Goal: Register for event/course

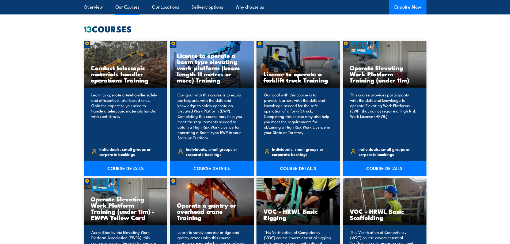
scroll to position [428, 0]
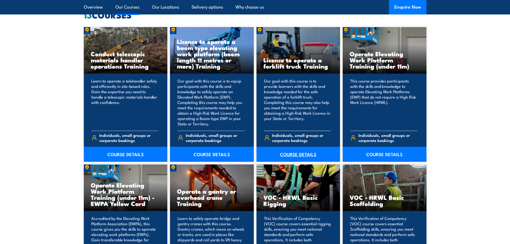
click at [291, 152] on link "COURSE DETAILS" at bounding box center [299, 154] width 84 height 15
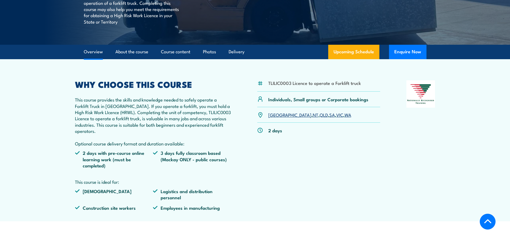
scroll to position [107, 0]
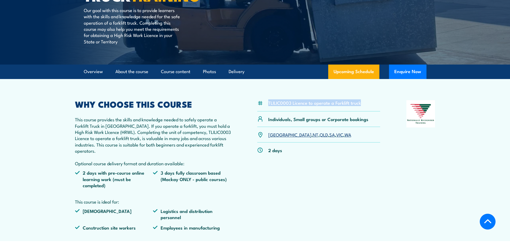
drag, startPoint x: 361, startPoint y: 104, endPoint x: 265, endPoint y: 106, distance: 95.9
click at [265, 106] on div "TLILIC0003 Licence to operate a Forklift truck" at bounding box center [318, 105] width 123 height 11
copy div "TLILIC0003 Licence to operate a Forklift truck"
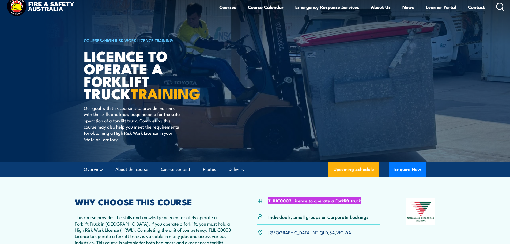
scroll to position [0, 0]
